Goal: Transaction & Acquisition: Purchase product/service

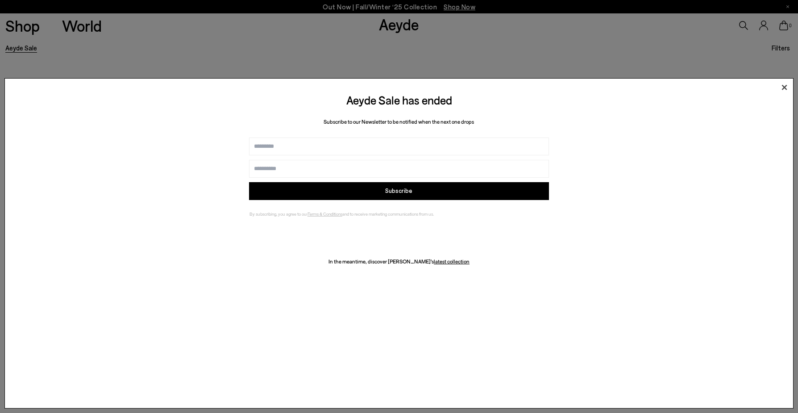
click at [785, 85] on icon at bounding box center [784, 87] width 13 height 13
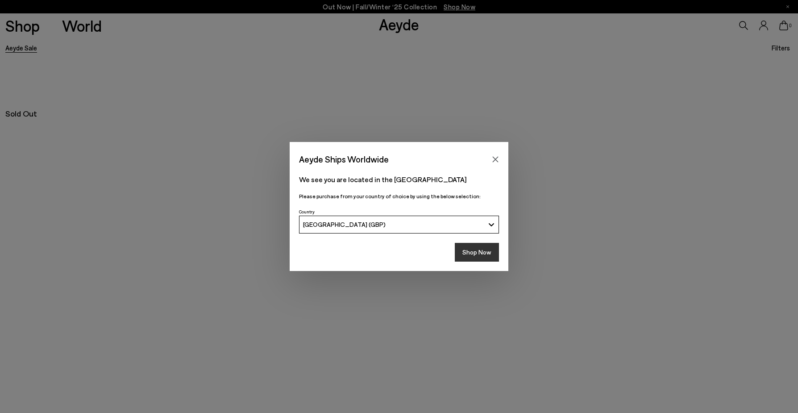
click at [481, 246] on button "Shop Now" at bounding box center [477, 252] width 44 height 19
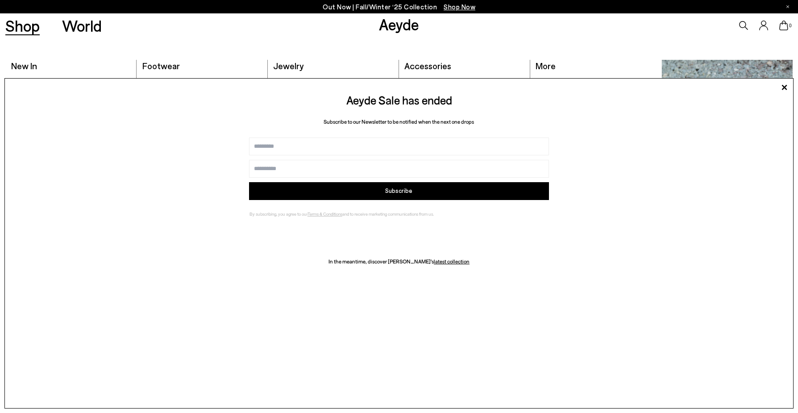
click at [22, 26] on link "Shop" at bounding box center [22, 26] width 34 height 16
